Goal: Information Seeking & Learning: Learn about a topic

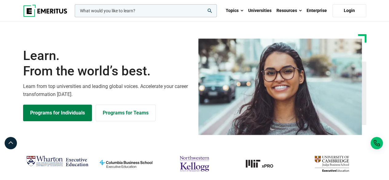
click at [172, 9] on input "woocommerce-product-search-field-0" at bounding box center [146, 10] width 142 height 13
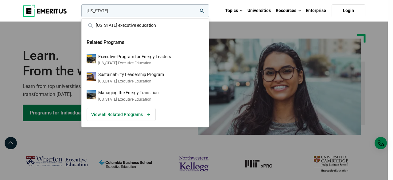
type input "[US_STATE]"
click at [80, 12] on button "search" at bounding box center [80, 12] width 0 height 0
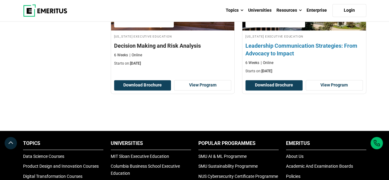
scroll to position [369, 0]
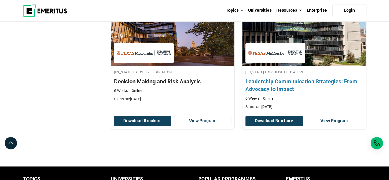
click at [280, 87] on h4 "Leadership Communication Strategies: From Advocacy to Impact" at bounding box center [303, 84] width 117 height 15
